Goal: Task Accomplishment & Management: Complete application form

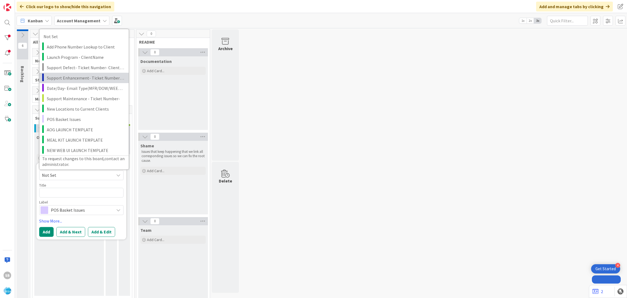
click at [81, 77] on span "Support Enhancement- Ticket Number- Client Name- Product Name" at bounding box center [86, 77] width 78 height 7
type textarea "x"
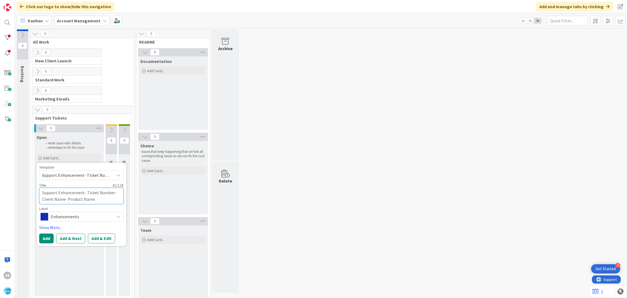
drag, startPoint x: 86, startPoint y: 191, endPoint x: 110, endPoint y: 199, distance: 25.1
click at [110, 199] on textarea "Support Enhancement- Ticket Number- Client Name- Product Name" at bounding box center [81, 196] width 84 height 16
paste textarea "311827"
type textarea "Support Enhancement- 311827"
type textarea "x"
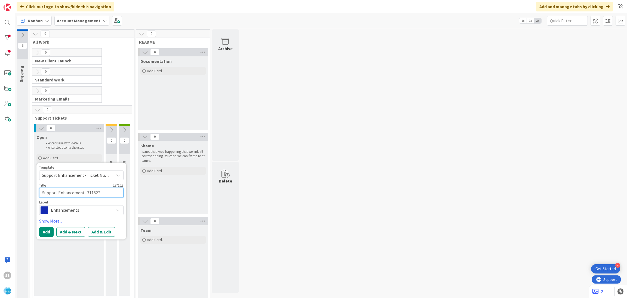
type textarea "Support Enhancement- 311827"
type textarea "x"
type textarea "Support Enhancement- 311827 -"
type textarea "x"
type textarea "Support Enhancement- 311827 -"
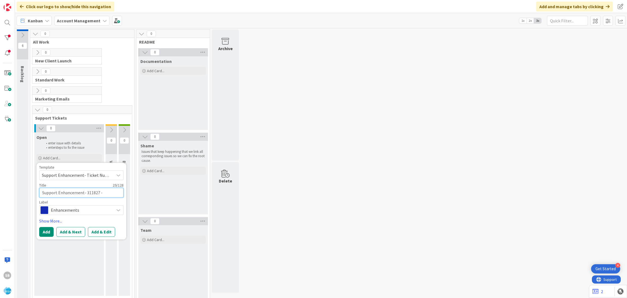
type textarea "x"
paste textarea "[PERSON_NAME] Food Giant"
type textarea "Support Enhancement- 311827 - [PERSON_NAME] Food Giant"
type textarea "x"
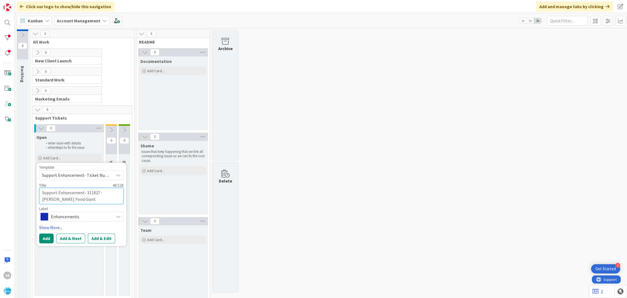
type textarea "Support Enhancement- 311827 - [PERSON_NAME] Food Giant"
type textarea "x"
type textarea "Support Enhancement- 311827 - [PERSON_NAME] Food Giant"
type textarea "x"
type textarea "Support Enhancement- 311827 - [PERSON_NAME] Food Giant ="
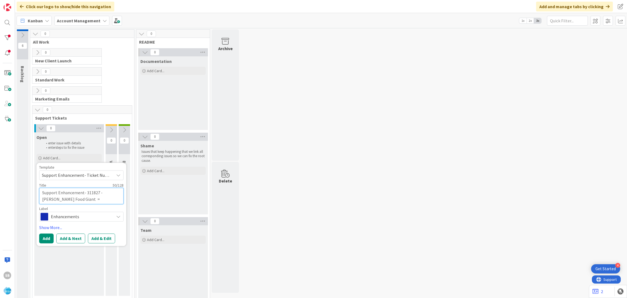
type textarea "x"
type textarea "Support Enhancement- 311827 - [PERSON_NAME] Food Giant =-"
type textarea "x"
type textarea "Support Enhancement- 311827 - [PERSON_NAME] Food Giant =-"
type textarea "x"
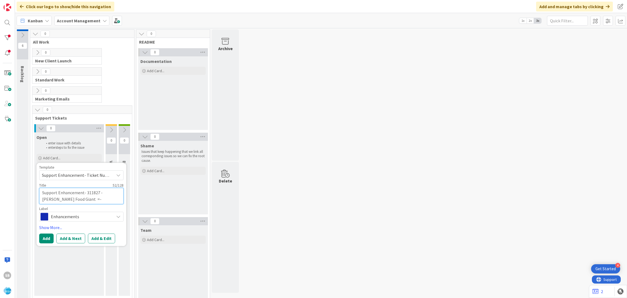
type textarea "Support Enhancement- 311827 - [PERSON_NAME] Food Giant =- P"
type textarea "x"
type textarea "Support Enhancement- 311827 - [PERSON_NAME] Food Giant =- Pi"
type textarea "x"
type textarea "Support Enhancement- 311827 - [PERSON_NAME] Food Giant =- Pic"
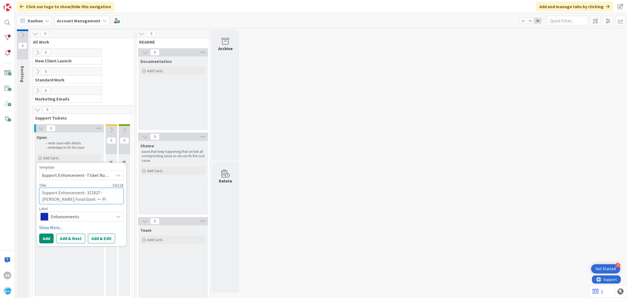
type textarea "x"
type textarea "Support Enhancement- 311827 - [PERSON_NAME] Food Giant =- Pick"
type textarea "x"
type textarea "Support Enhancement- 311827 - [PERSON_NAME] Food Giant =- Picke"
type textarea "x"
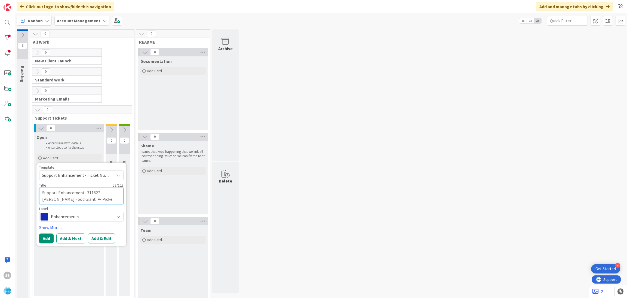
type textarea "Support Enhancement- 311827 - [PERSON_NAME] Food Giant =- Picker"
type textarea "x"
type textarea "Support Enhancement- 311827 - [PERSON_NAME] Food Giant =- Picker"
type textarea "x"
type textarea "Support Enhancement- 311827 - [PERSON_NAME] Food Giant =- Picker a"
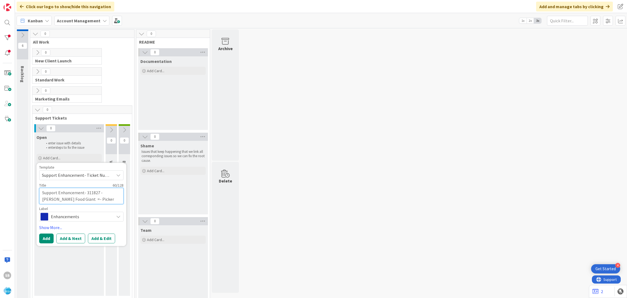
type textarea "x"
type textarea "Support Enhancement- 311827 - [PERSON_NAME] Food Giant =- Picker ap"
type textarea "x"
type textarea "Support Enhancement- 311827 - [PERSON_NAME] Food Giant =- Picker app"
type textarea "x"
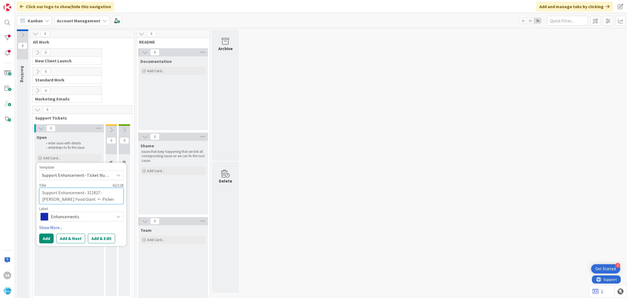
type textarea "Support Enhancement- 311827 - [PERSON_NAME] Food Giant =- Picker app"
type textarea "x"
type textarea "Support Enhancement- 311827 - [PERSON_NAME] Food Giant =- Picker app"
type textarea "x"
type textarea "Support Enhancement- 311827 - [PERSON_NAME] Food Giant =- Picker ap"
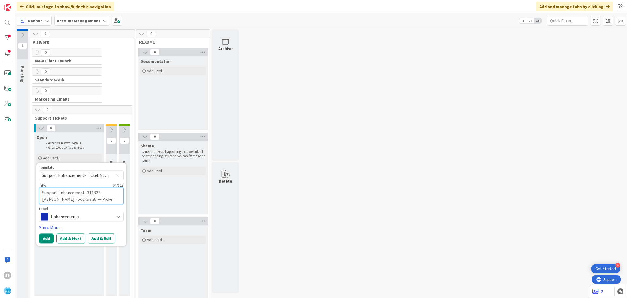
type textarea "x"
type textarea "Support Enhancement- 311827 - [PERSON_NAME] Food Giant =- Picker a"
type textarea "x"
type textarea "Support Enhancement- 311827 - [PERSON_NAME] Food Giant =- Picker"
type textarea "x"
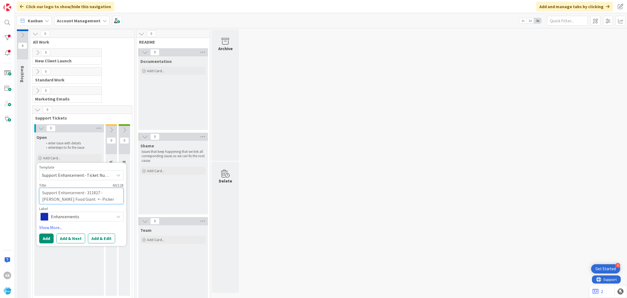
type textarea "Support Enhancement- 311827 - [PERSON_NAME] Food Giant =- Picker A"
type textarea "x"
type textarea "Support Enhancement- 311827 - [PERSON_NAME] Food Giant =- Picker Ap"
type textarea "x"
type textarea "Support Enhancement- 311827 - [PERSON_NAME] Food Giant =- Picker App"
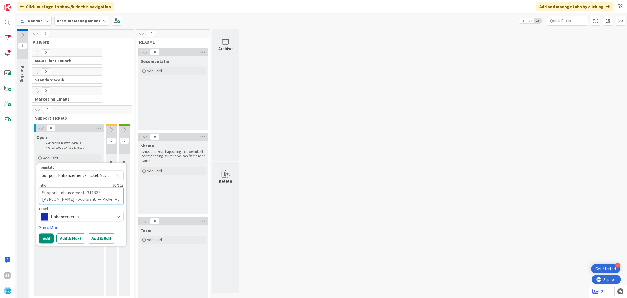
type textarea "x"
type textarea "Support Enhancement- 311827 - [PERSON_NAME] Food Giant =- Picker App"
type textarea "x"
type textarea "Support Enhancement- 311827 - [PERSON_NAME] Food Giant =- Picker App -"
type textarea "x"
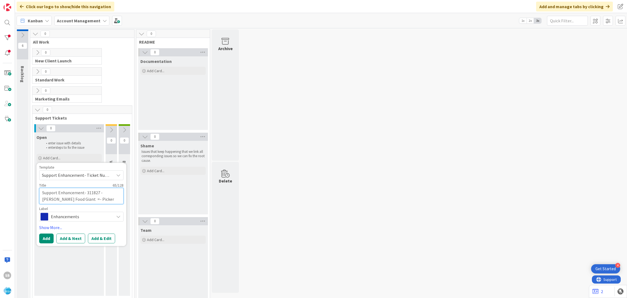
type textarea "Support Enhancement- 311827 - [PERSON_NAME] Food Giant =- Picker App -"
type textarea "x"
type textarea "Support Enhancement- 311827 - [PERSON_NAME] Food Giant =- Picker App - A"
type textarea "x"
type textarea "Support Enhancement- 311827 - [PERSON_NAME] Food Giant =- Picker App - AO"
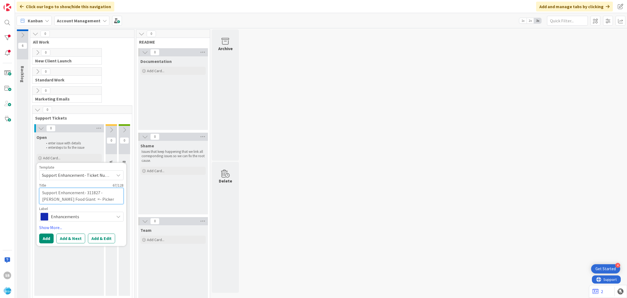
type textarea "x"
type textarea "Support Enhancement- 311827 - [PERSON_NAME] Food Giant =- Picker App - AOG"
type textarea "x"
click at [66, 199] on textarea "Support Enhancement- 311827 - [PERSON_NAME] Food Giant =- Picker App - AOG" at bounding box center [81, 196] width 84 height 16
type textarea "Support Enhancement- 311827 - [PERSON_NAME] Food Giant - Picker App - AOG"
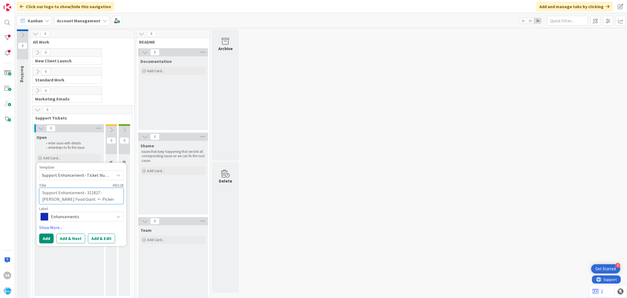
type textarea "x"
drag, startPoint x: 66, startPoint y: 199, endPoint x: 100, endPoint y: 239, distance: 52.0
click at [100, 239] on div "Template Support Enhancement- Ticket Number- Client Name- Product Name Not Set …" at bounding box center [81, 204] width 84 height 78
type textarea "Support Enhancement- 311827 - [PERSON_NAME] Food Giant - Picker App - AOG"
click at [100, 239] on button "Add & Edit" at bounding box center [101, 238] width 27 height 10
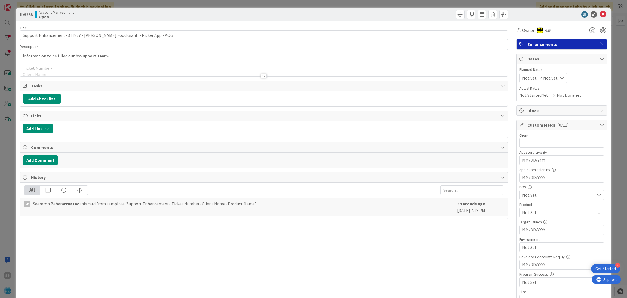
click at [62, 69] on div at bounding box center [264, 69] width 488 height 14
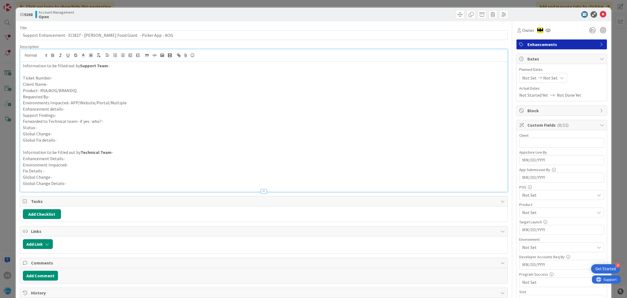
click at [62, 77] on p "Ticket Number-" at bounding box center [264, 78] width 483 height 6
click at [56, 84] on p "Client Name-" at bounding box center [264, 84] width 483 height 6
click at [87, 94] on p "Requested By-" at bounding box center [264, 97] width 483 height 6
click at [84, 90] on p "Product- RSA/AOG/BRANDIQ" at bounding box center [264, 90] width 483 height 6
click at [69, 95] on p "Requested By-" at bounding box center [264, 97] width 483 height 6
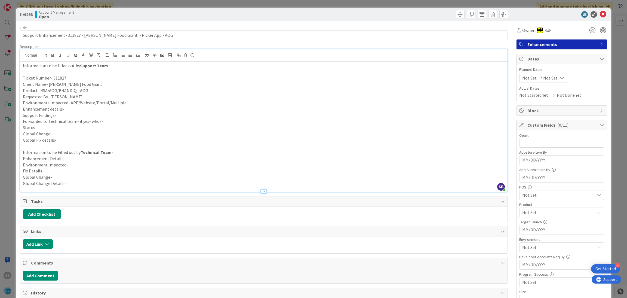
click at [83, 108] on p "Enhancement details-" at bounding box center [264, 109] width 483 height 6
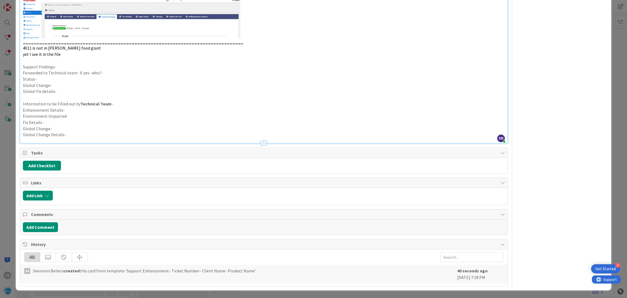
scroll to position [212, 0]
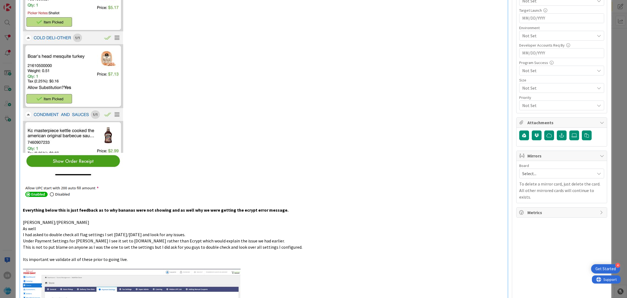
click at [531, 175] on span "Select..." at bounding box center [558, 174] width 70 height 8
click at [535, 210] on span "Software Development" at bounding box center [566, 209] width 72 height 8
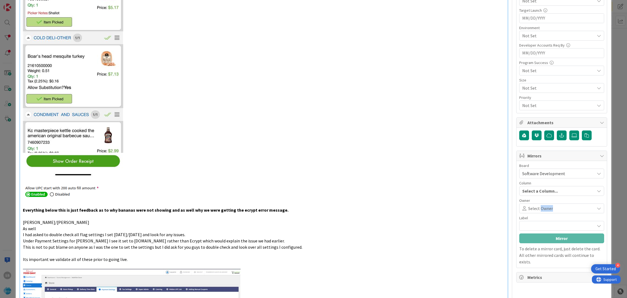
click at [535, 210] on span "Select Owner" at bounding box center [541, 208] width 25 height 7
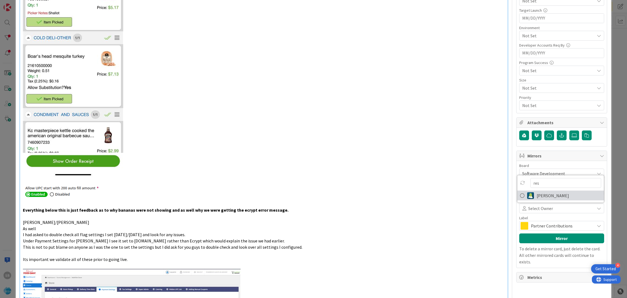
type input "res"
click at [544, 196] on span "[PERSON_NAME]" at bounding box center [553, 195] width 32 height 8
click at [536, 225] on span "Partner Contributions" at bounding box center [561, 226] width 61 height 8
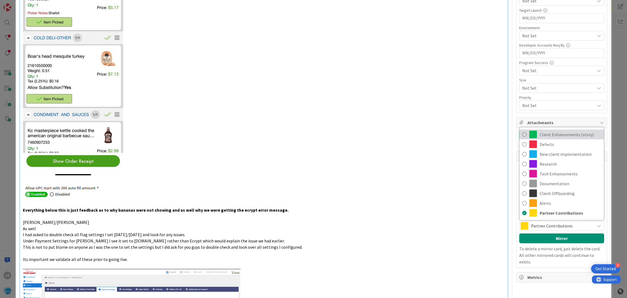
click at [556, 135] on span "Client Enhancements (story)" at bounding box center [571, 134] width 62 height 8
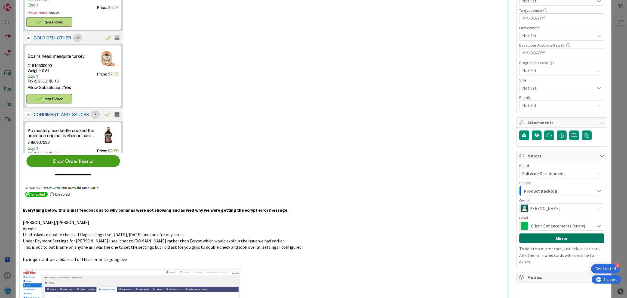
click at [555, 240] on button "Mirror" at bounding box center [562, 238] width 85 height 10
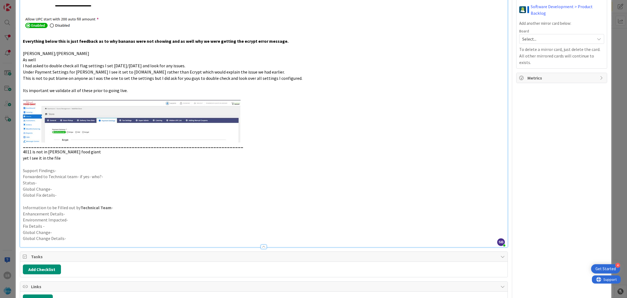
scroll to position [398, 0]
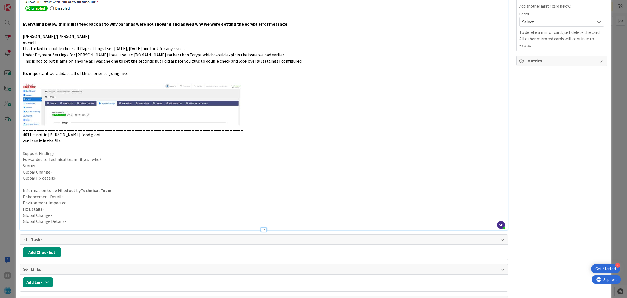
click at [65, 151] on p "Support Findings-" at bounding box center [264, 153] width 483 height 6
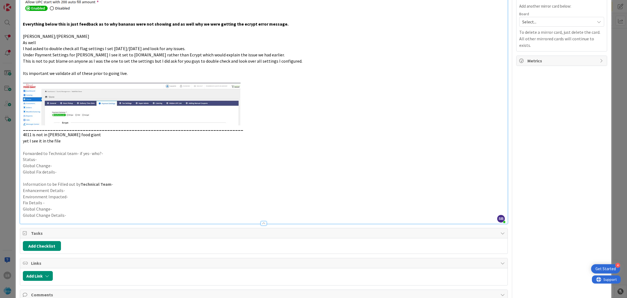
click at [114, 153] on p "Forwarded to Technical team- if yes- who?-" at bounding box center [264, 153] width 483 height 6
click at [90, 159] on p "Status-" at bounding box center [264, 159] width 483 height 6
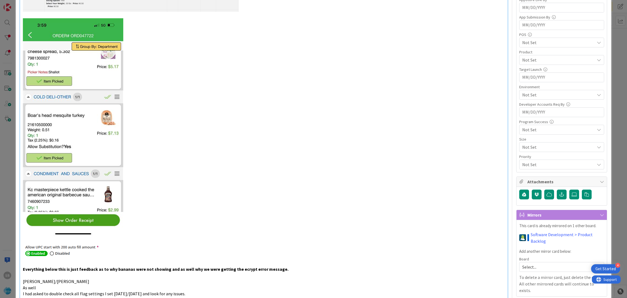
scroll to position [0, 0]
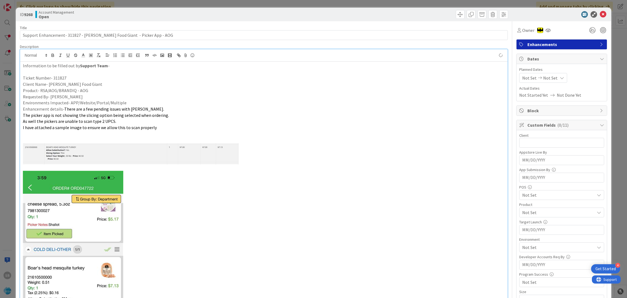
click at [527, 75] on span "Not Set" at bounding box center [530, 78] width 14 height 7
click at [536, 134] on td "15" at bounding box center [541, 135] width 11 height 10
type input "[DATE]"
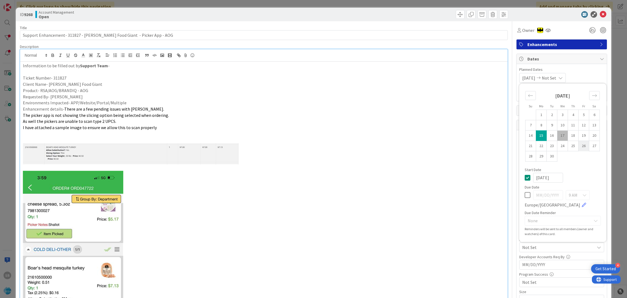
click at [579, 146] on td "26" at bounding box center [584, 146] width 11 height 10
type input "[DATE]"
click at [584, 70] on span "Planned Dates" at bounding box center [562, 70] width 85 height 6
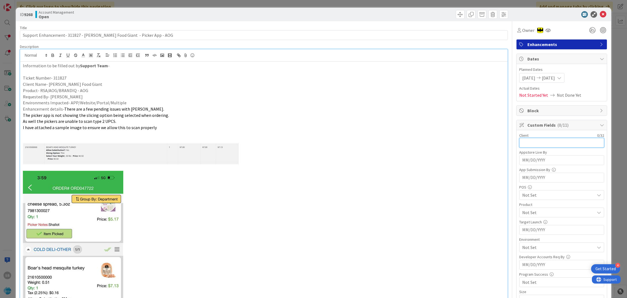
click at [538, 146] on input "text" at bounding box center [562, 143] width 85 height 10
type input "[PERSON_NAME] Food Giant"
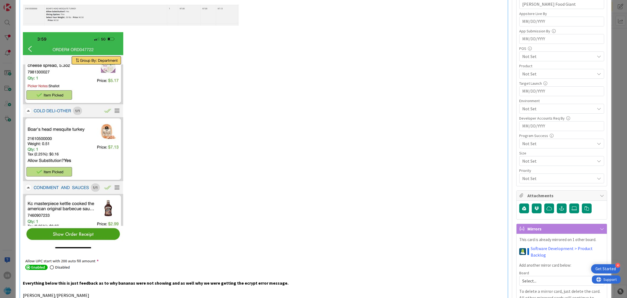
click at [529, 72] on span "Not Set" at bounding box center [559, 74] width 72 height 7
click at [528, 88] on span "RSA" at bounding box center [530, 87] width 7 height 8
click at [539, 86] on link "RSA" at bounding box center [561, 87] width 87 height 10
click at [530, 96] on link "AOG" at bounding box center [561, 96] width 87 height 10
click at [537, 77] on span "AOG" at bounding box center [559, 74] width 72 height 7
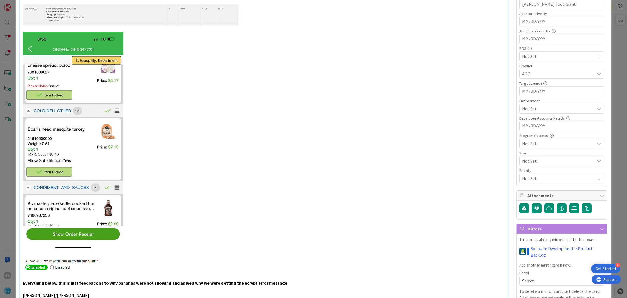
click at [535, 109] on span "Not Set" at bounding box center [559, 108] width 72 height 7
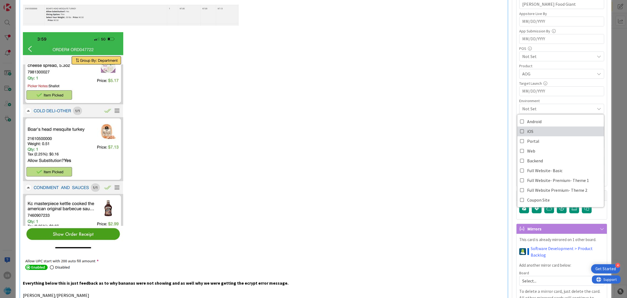
click at [534, 135] on link "iOS" at bounding box center [561, 131] width 87 height 10
click at [530, 124] on span "Android" at bounding box center [534, 121] width 14 height 8
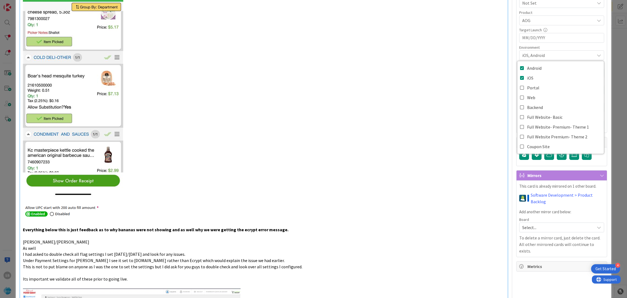
scroll to position [191, 0]
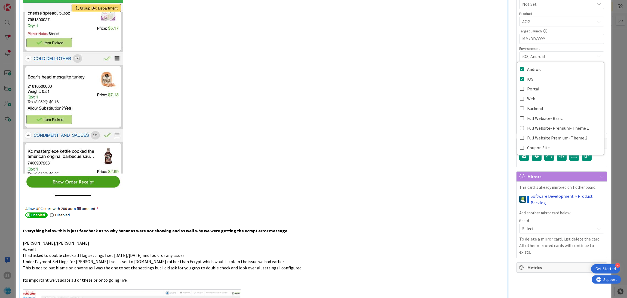
click at [532, 195] on link "Software Development > Product Backlog" at bounding box center [568, 199] width 74 height 13
